Goal: Task Accomplishment & Management: Manage account settings

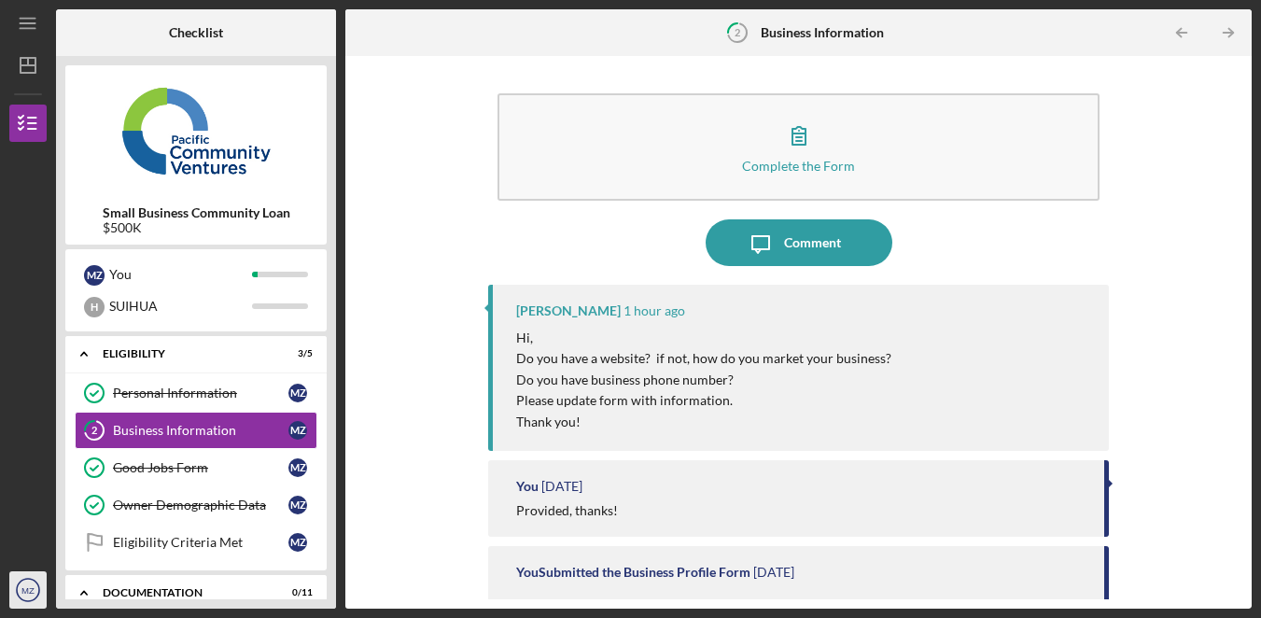
click at [38, 587] on circle "button" at bounding box center [28, 590] width 22 height 22
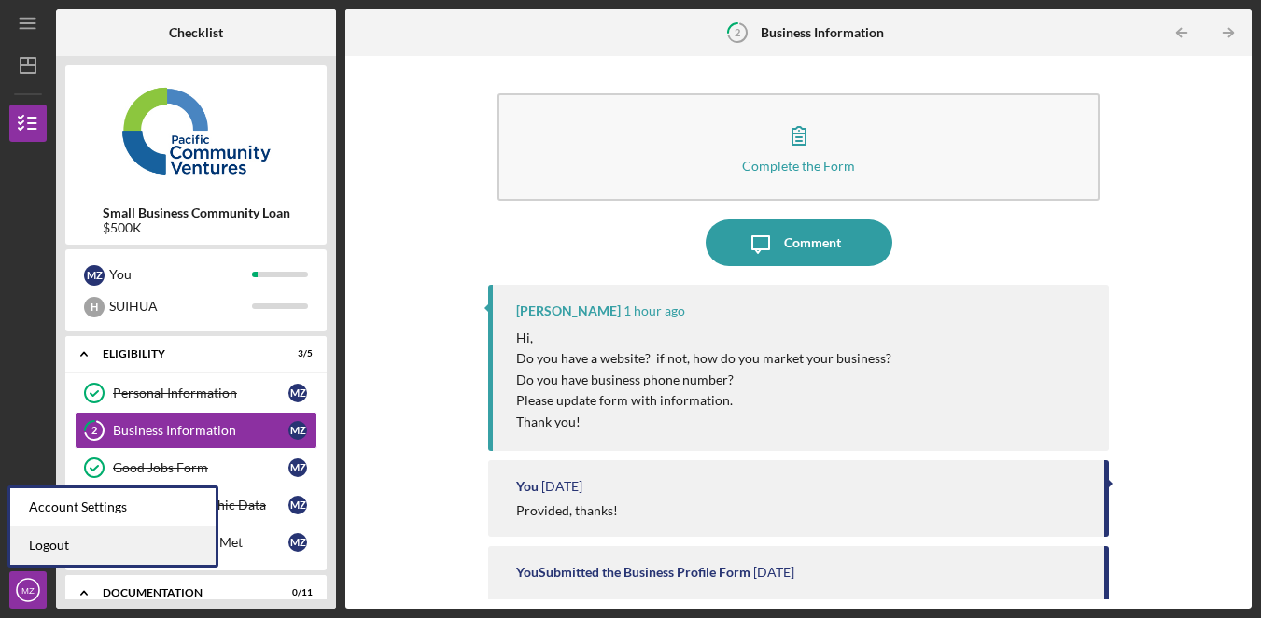
click at [88, 549] on link "Logout" at bounding box center [112, 545] width 205 height 38
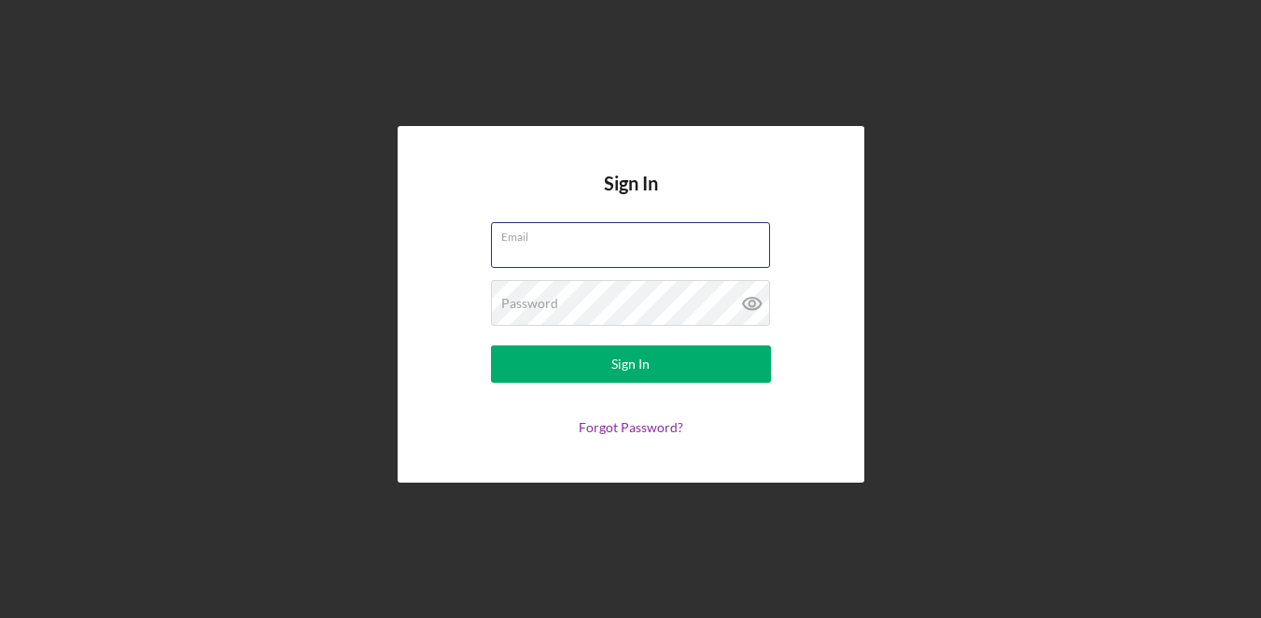
type input "[EMAIL_ADDRESS][DOMAIN_NAME]"
